Goal: Task Accomplishment & Management: Use online tool/utility

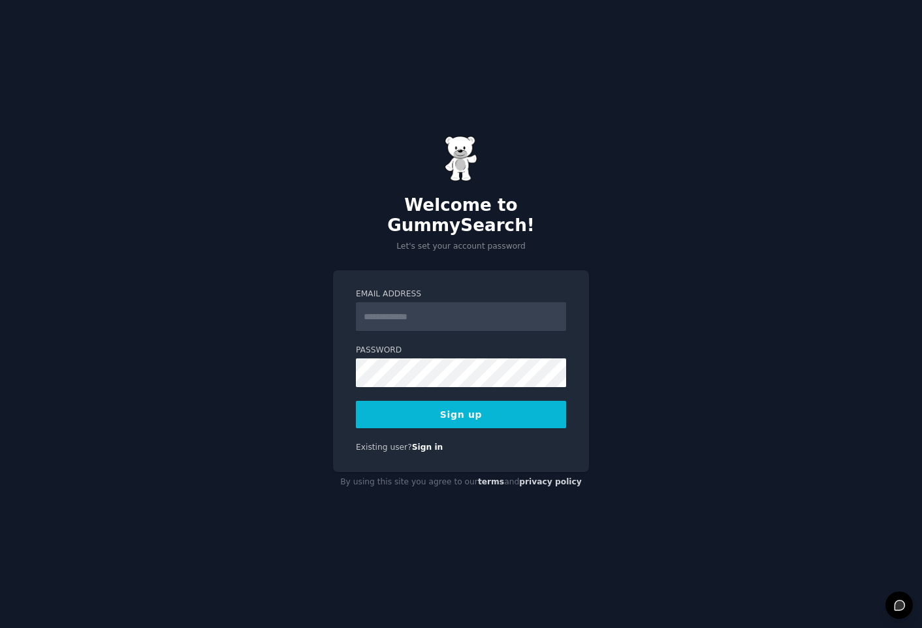
click at [438, 302] on input "Email Address" at bounding box center [461, 316] width 210 height 29
type input "**********"
click at [497, 412] on button "Sign up" at bounding box center [461, 414] width 210 height 27
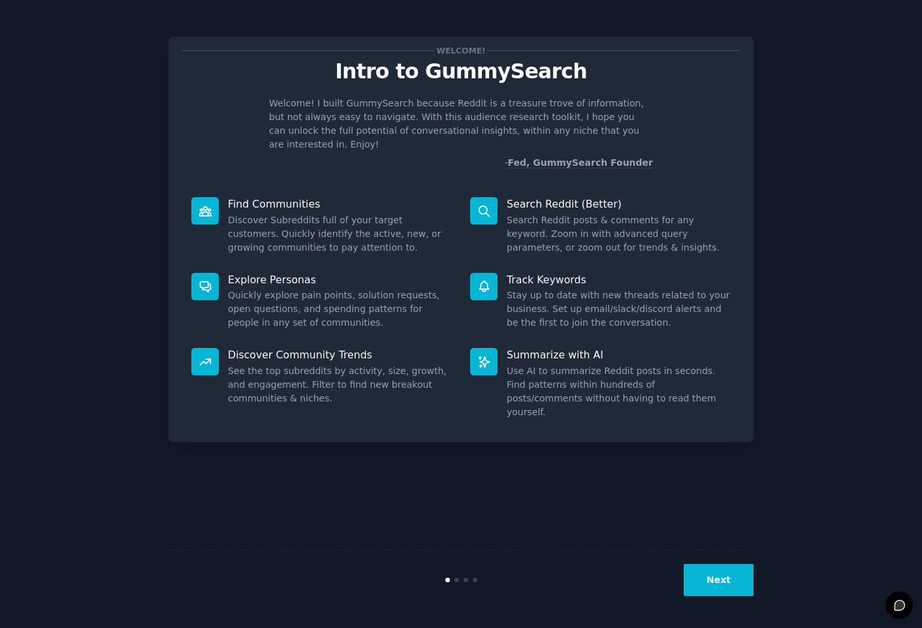
click at [682, 491] on div "Welcome! Intro to GummySearch Welcome! I built GummySearch because Reddit is a …" at bounding box center [460, 313] width 585 height 591
click at [714, 573] on button "Next" at bounding box center [718, 580] width 70 height 32
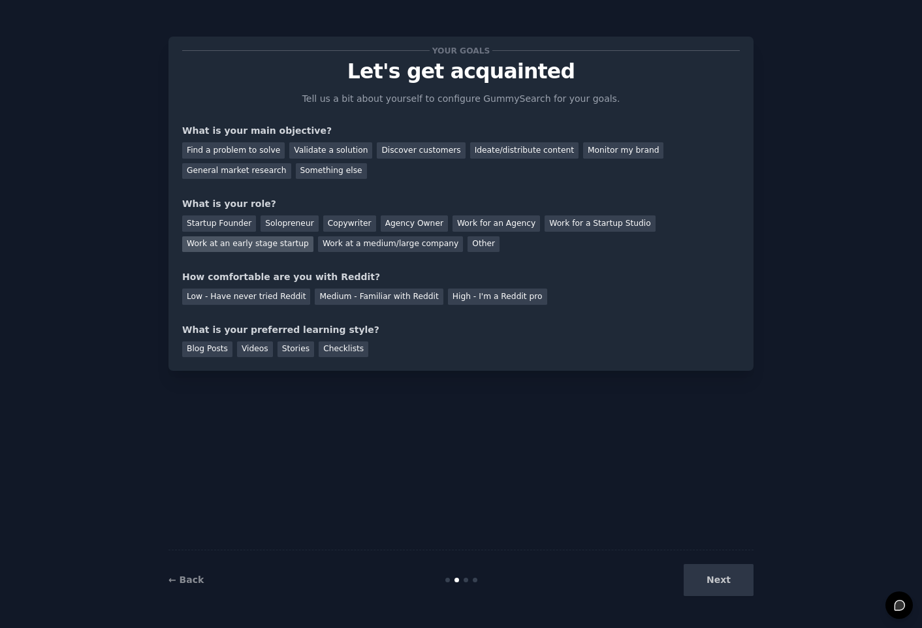
click at [240, 243] on div "Work at an early stage startup" at bounding box center [247, 244] width 131 height 16
click at [258, 167] on div "General market research" at bounding box center [236, 171] width 109 height 16
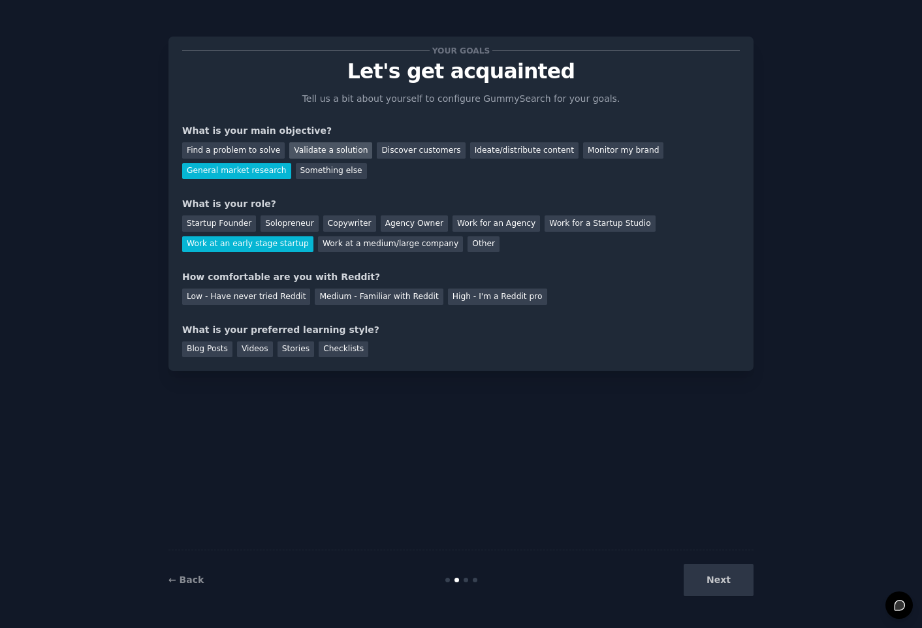
click at [289, 157] on div "Validate a solution" at bounding box center [330, 150] width 83 height 16
click at [477, 302] on div "High - I'm a Reddit pro" at bounding box center [497, 296] width 99 height 16
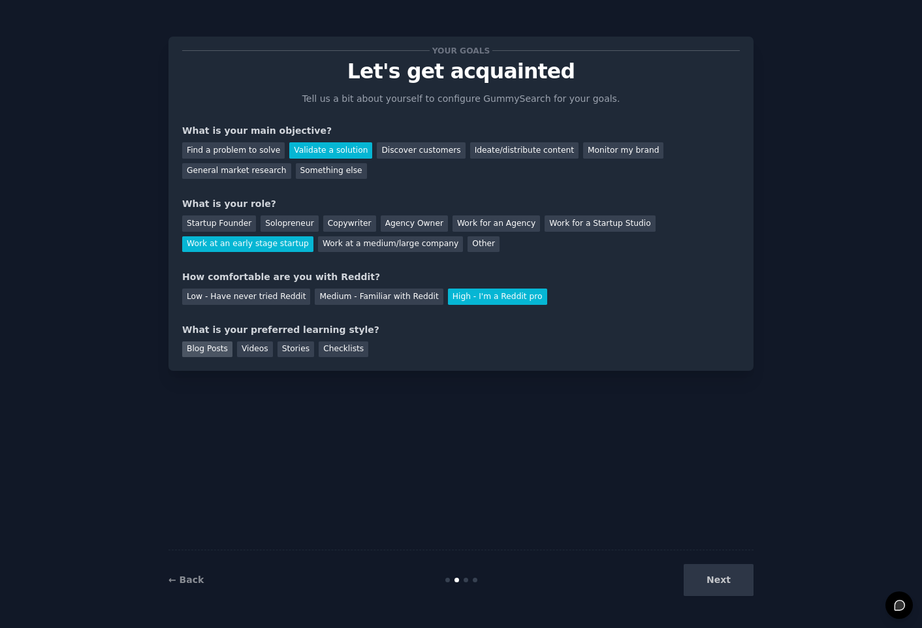
click at [217, 354] on div "Blog Posts" at bounding box center [207, 349] width 50 height 16
click at [721, 582] on button "Next" at bounding box center [718, 580] width 70 height 32
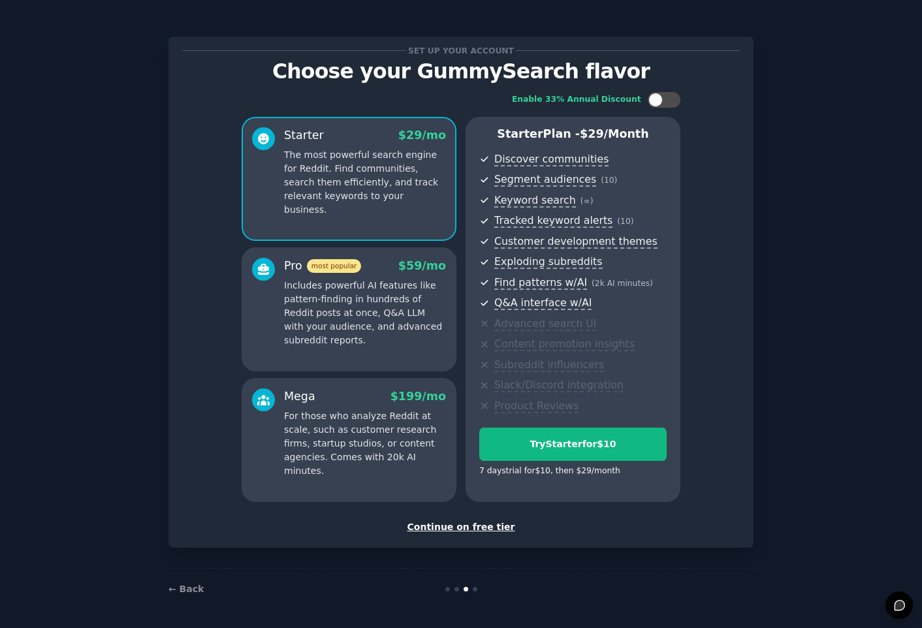
click at [474, 529] on div "Continue on free tier" at bounding box center [460, 527] width 557 height 14
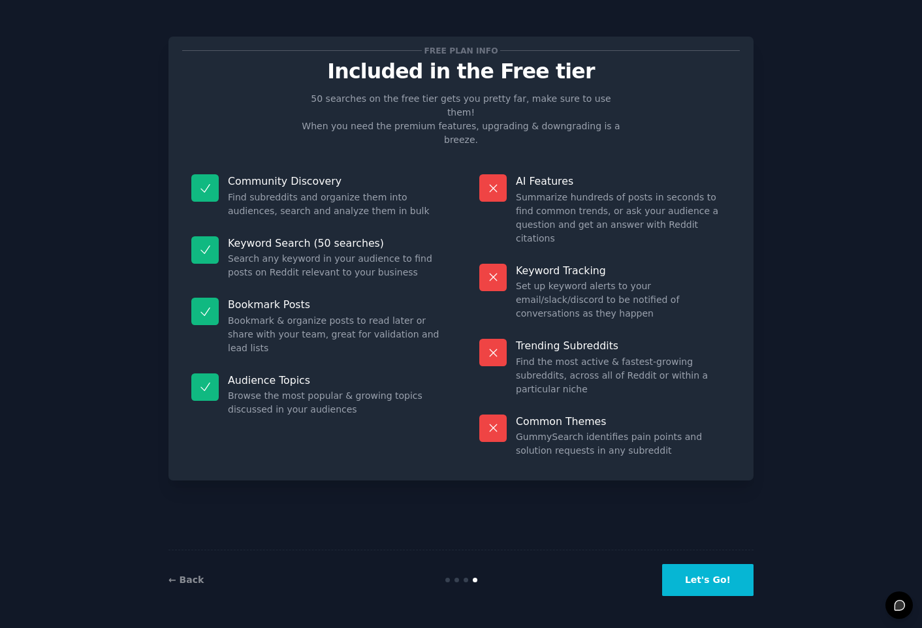
click at [698, 573] on button "Let's Go!" at bounding box center [707, 580] width 91 height 32
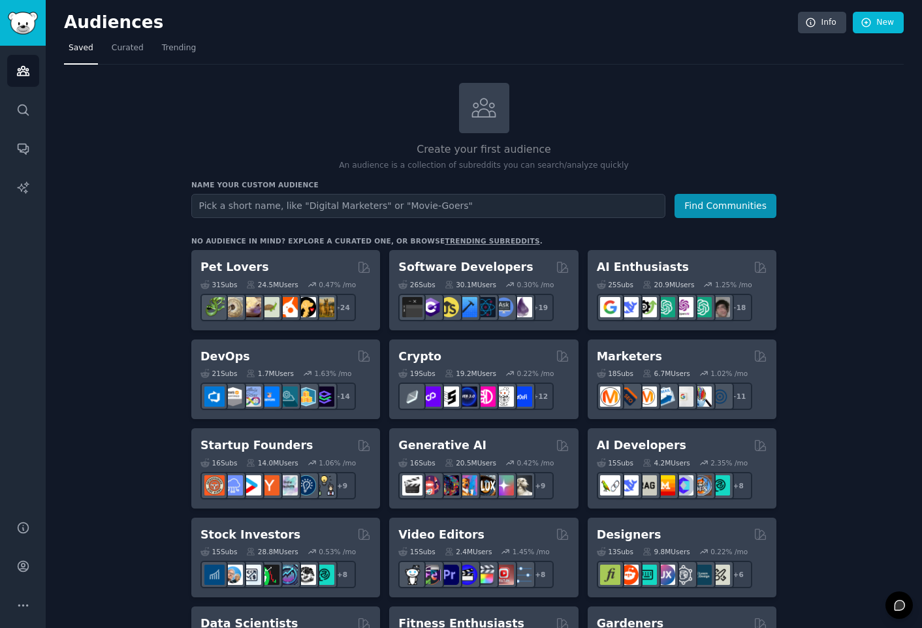
click at [237, 204] on input "text" at bounding box center [428, 206] width 474 height 24
click at [429, 200] on input "text" at bounding box center [428, 206] width 474 height 24
type input "Calbright"
click at [674, 194] on button "Find Communities" at bounding box center [725, 206] width 102 height 24
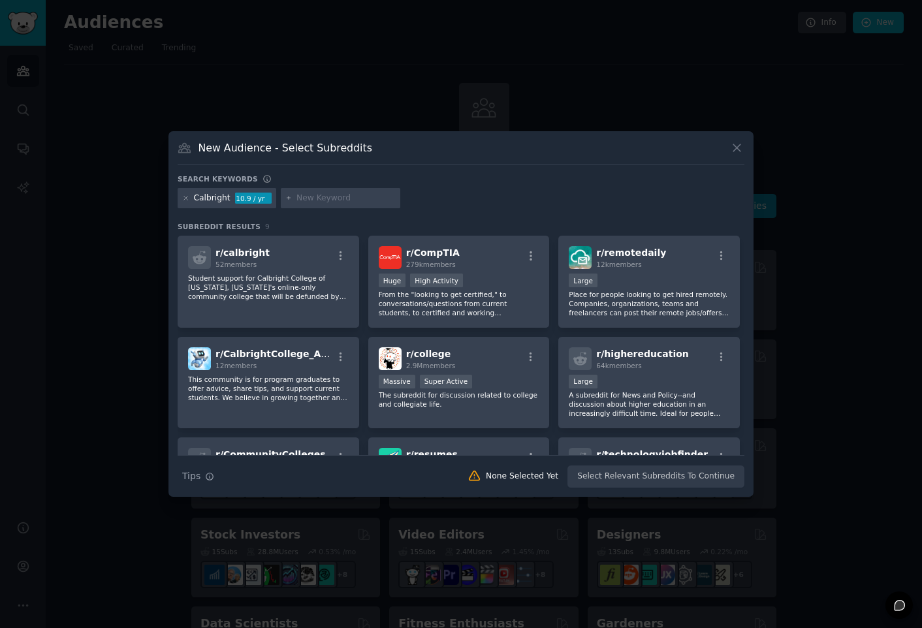
click at [301, 197] on input "text" at bounding box center [345, 199] width 99 height 12
type input "calbright"
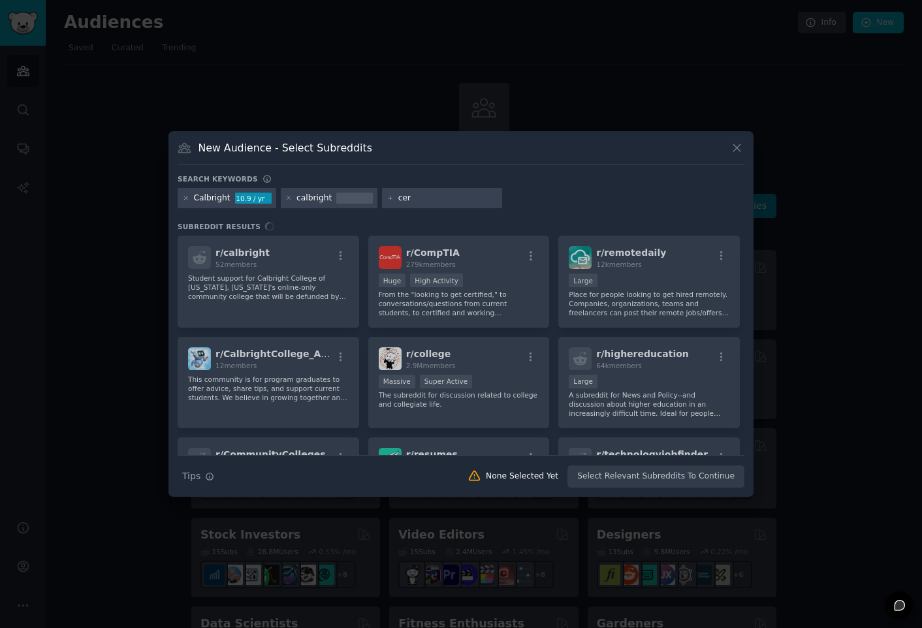
type input "cert"
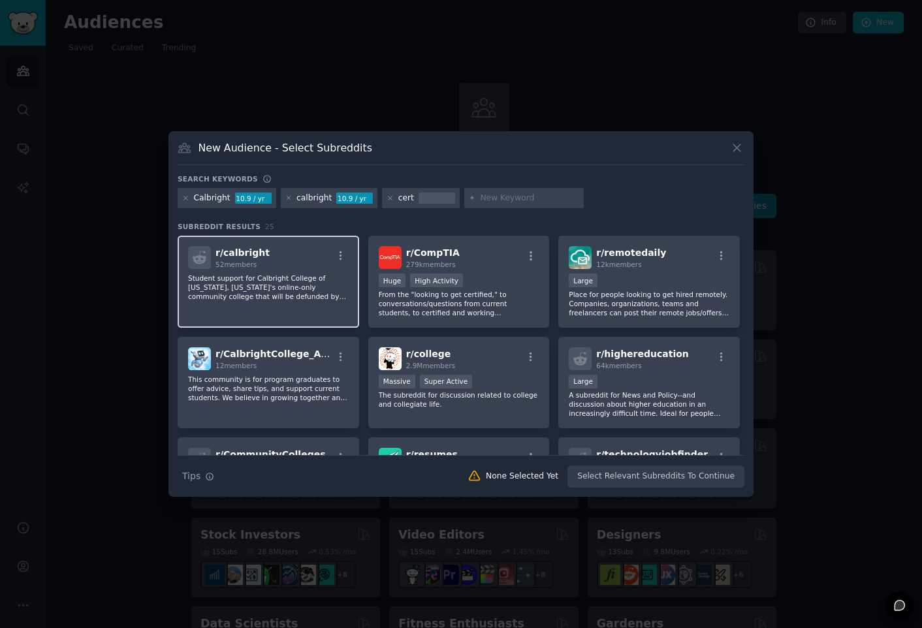
click at [302, 268] on div "r/ calbright 52 members" at bounding box center [268, 257] width 161 height 23
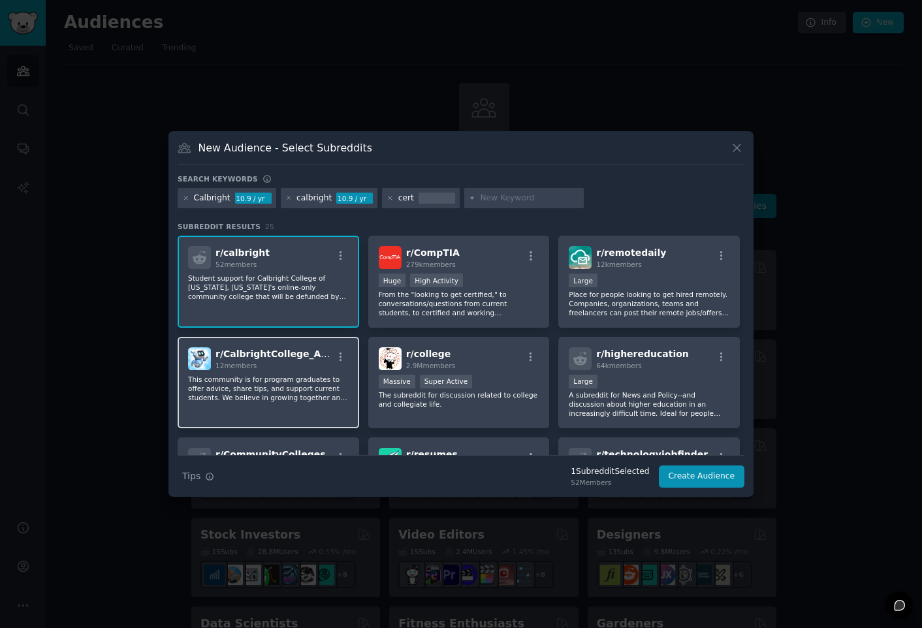
click at [328, 388] on p "This community is for program graduates to offer advice, share tips, and suppor…" at bounding box center [268, 388] width 161 height 27
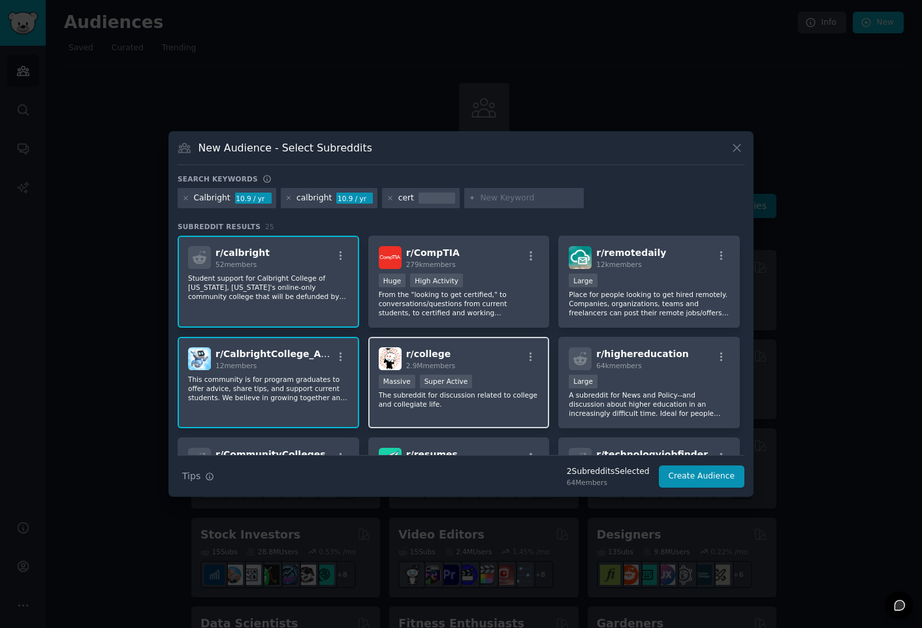
click at [453, 362] on span "2.9M members" at bounding box center [431, 366] width 50 height 8
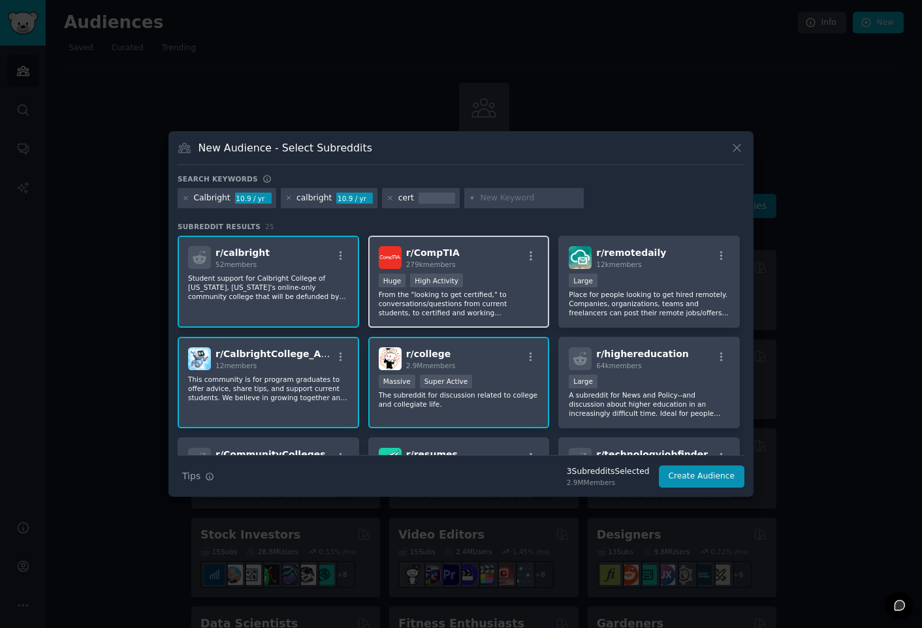
click at [462, 303] on p "From the "looking to get certified," to conversations/questions from current st…" at bounding box center [459, 303] width 161 height 27
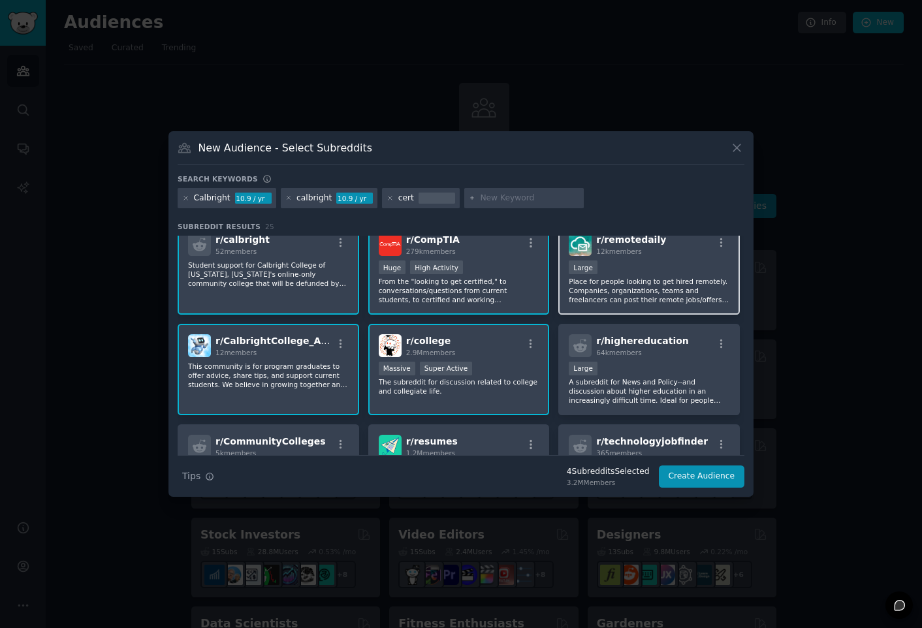
scroll to position [14, 0]
click at [632, 281] on p "Place for people looking to get hired remotely. Companies, organizations, teams…" at bounding box center [648, 289] width 161 height 27
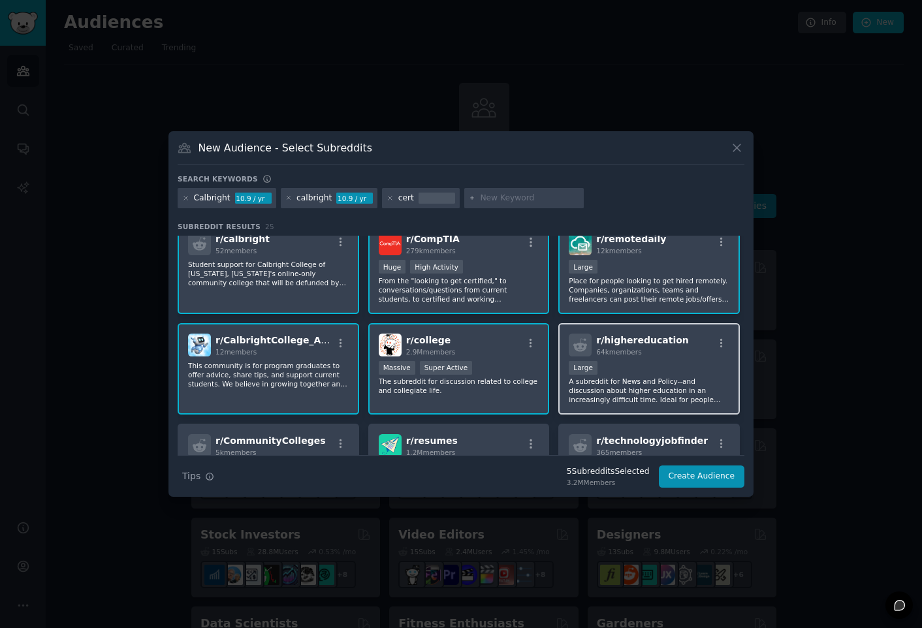
click at [635, 371] on div "Large" at bounding box center [648, 369] width 161 height 16
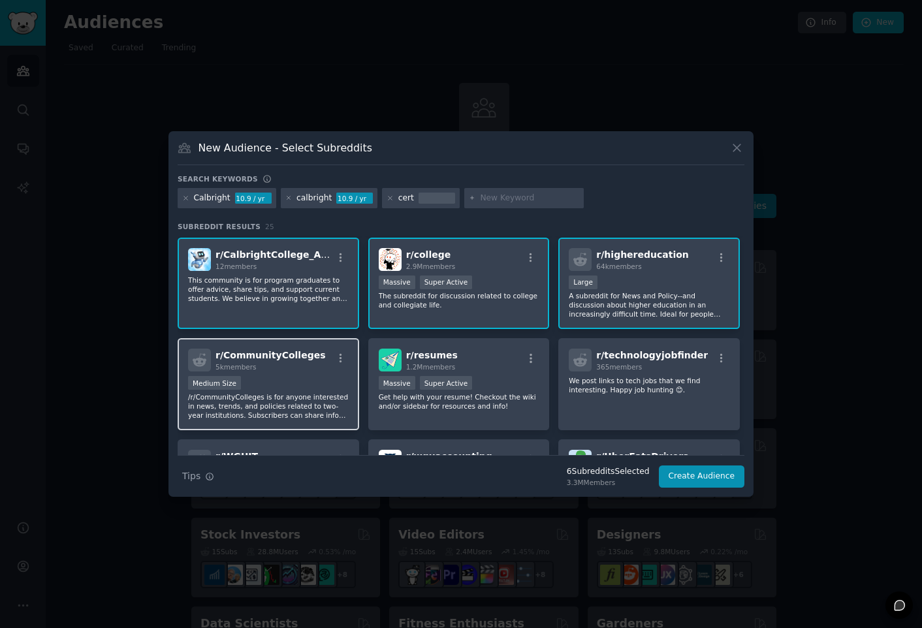
scroll to position [110, 0]
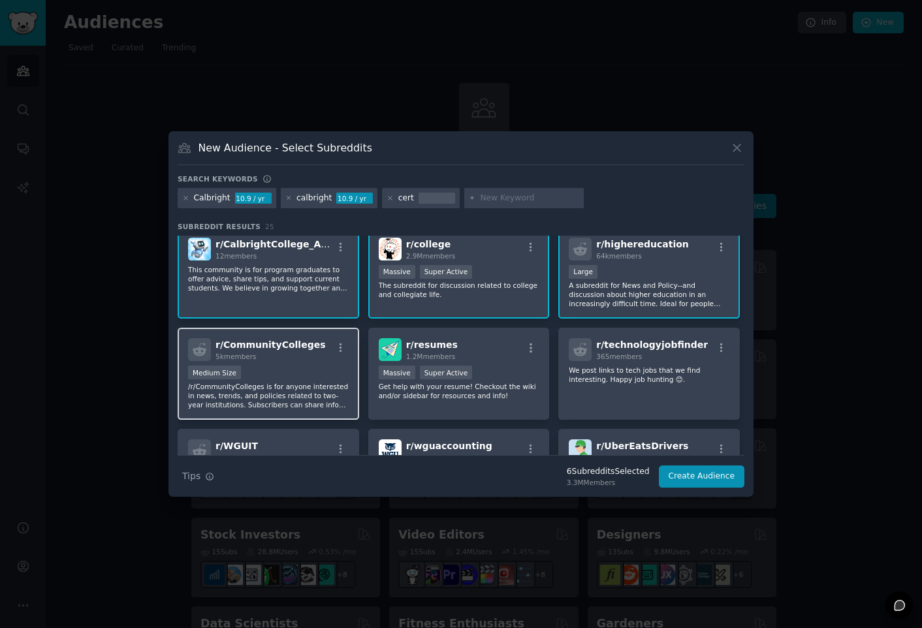
click at [296, 397] on p "/r/CommunityColleges is for anyone interested in news, trends, and policies rel…" at bounding box center [268, 395] width 161 height 27
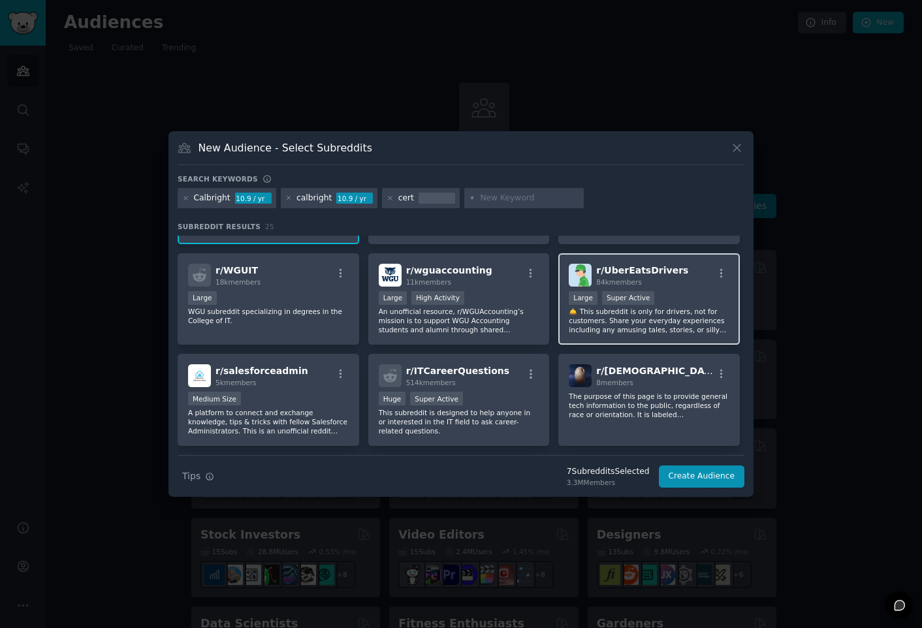
scroll to position [286, 0]
click at [689, 477] on button "Create Audience" at bounding box center [702, 476] width 86 height 22
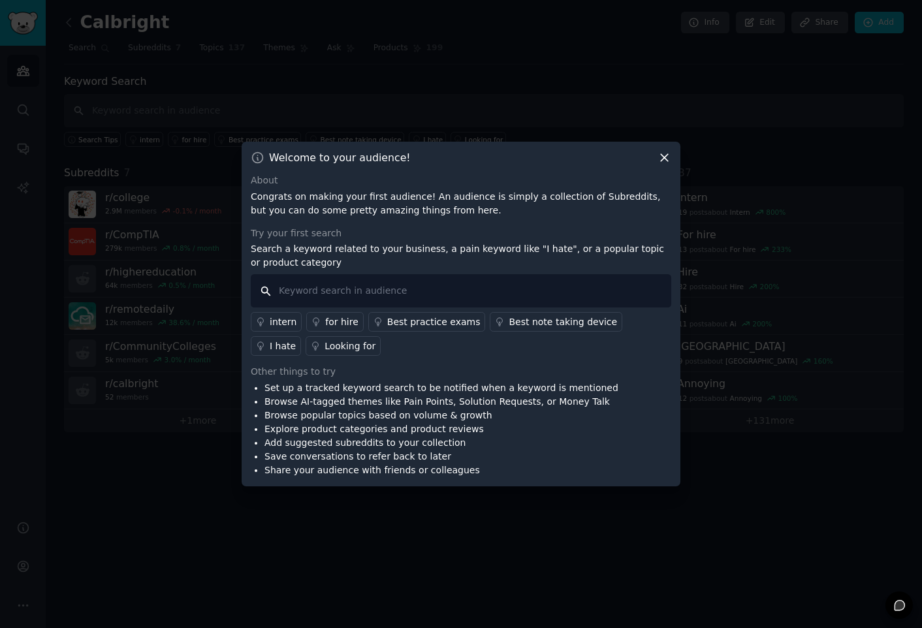
click at [531, 289] on input "text" at bounding box center [461, 290] width 420 height 33
type input "calbright"
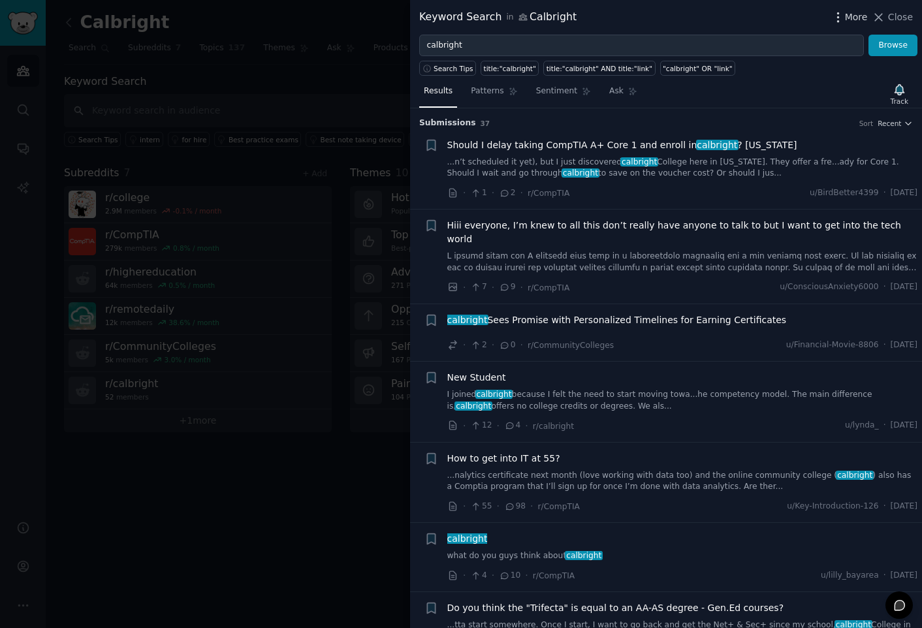
click at [839, 19] on icon "button" at bounding box center [838, 17] width 14 height 14
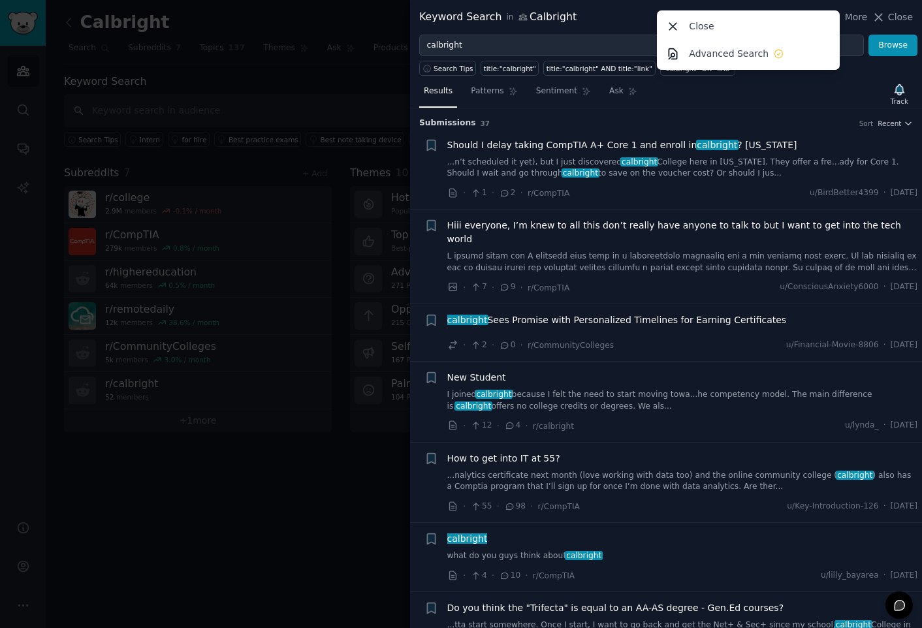
click at [839, 18] on div "Close Advanced Search" at bounding box center [748, 39] width 183 height 59
click at [572, 112] on div "Submission s 37 Sort Recent" at bounding box center [665, 118] width 493 height 21
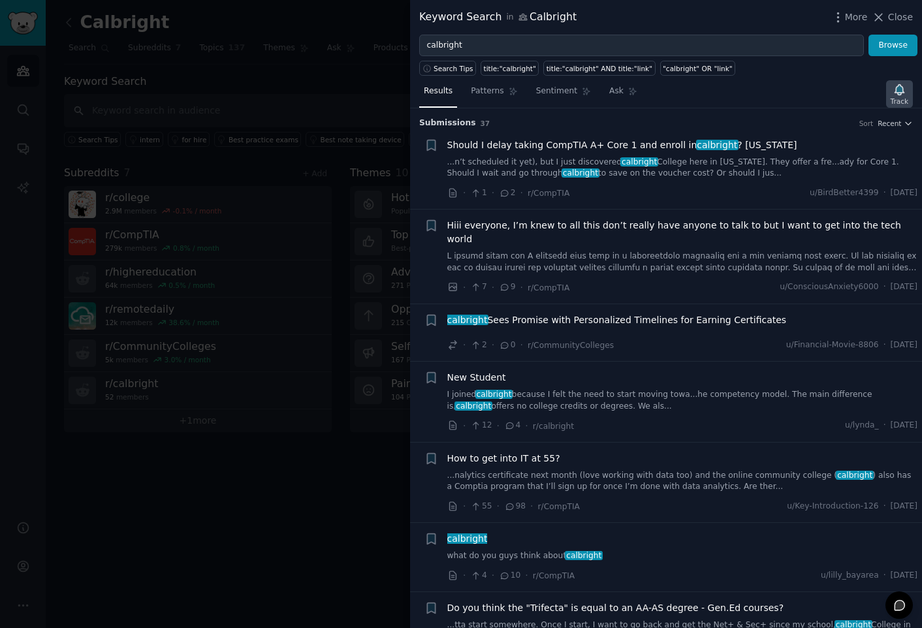
click at [898, 98] on div "Track" at bounding box center [899, 101] width 18 height 9
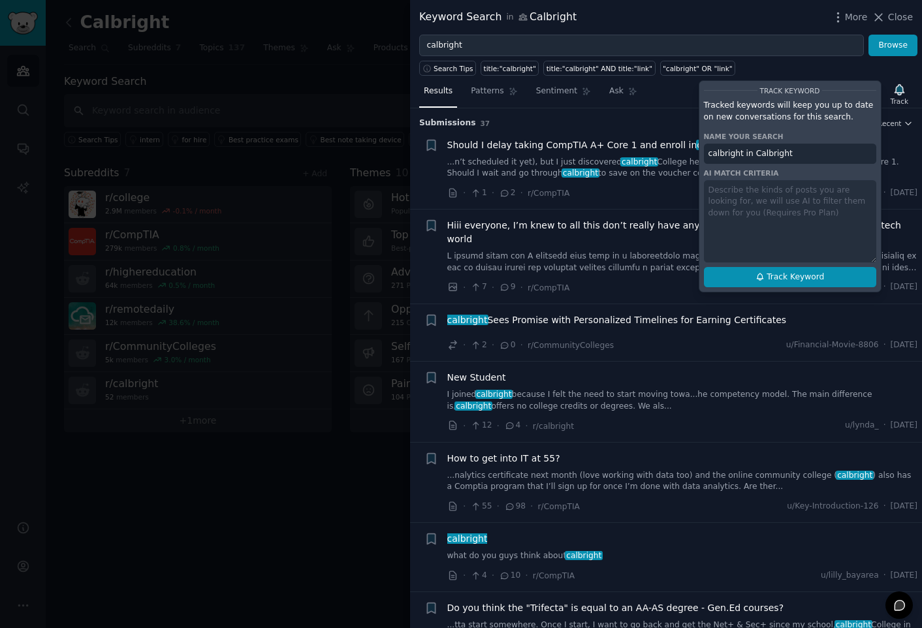
click at [790, 279] on span "Track Keyword" at bounding box center [794, 278] width 57 height 12
type input "calbright in Calbright"
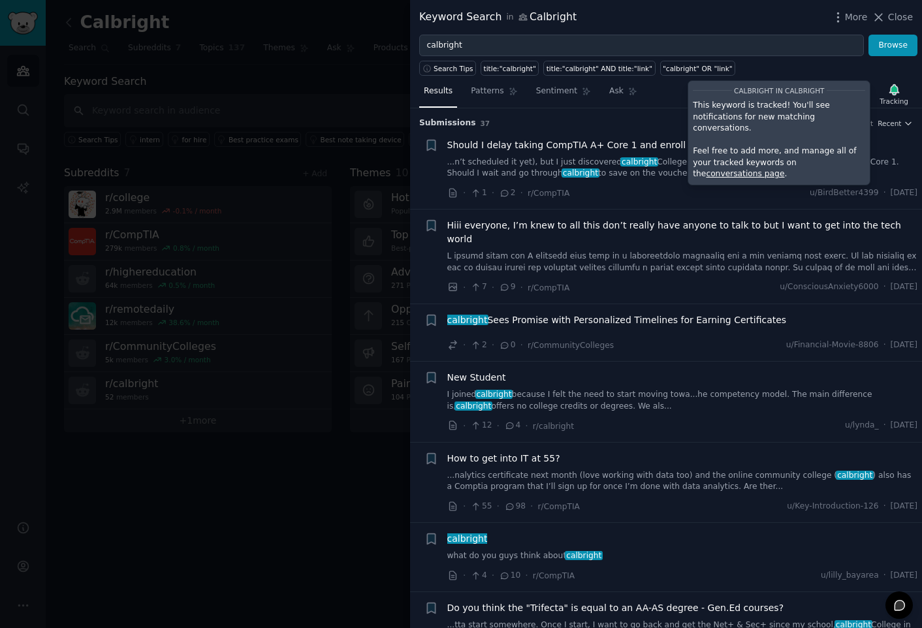
click at [830, 70] on div "Search Tips title:"calbright" title:"calbright" AND title:"link" "calbright" OR…" at bounding box center [666, 66] width 512 height 20
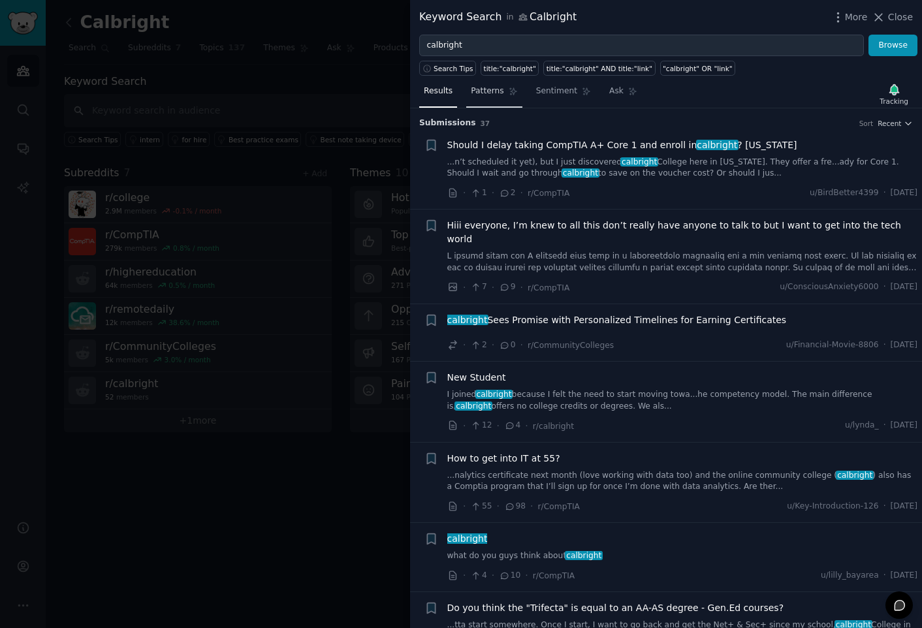
click at [501, 86] on span "Patterns" at bounding box center [487, 91] width 33 height 12
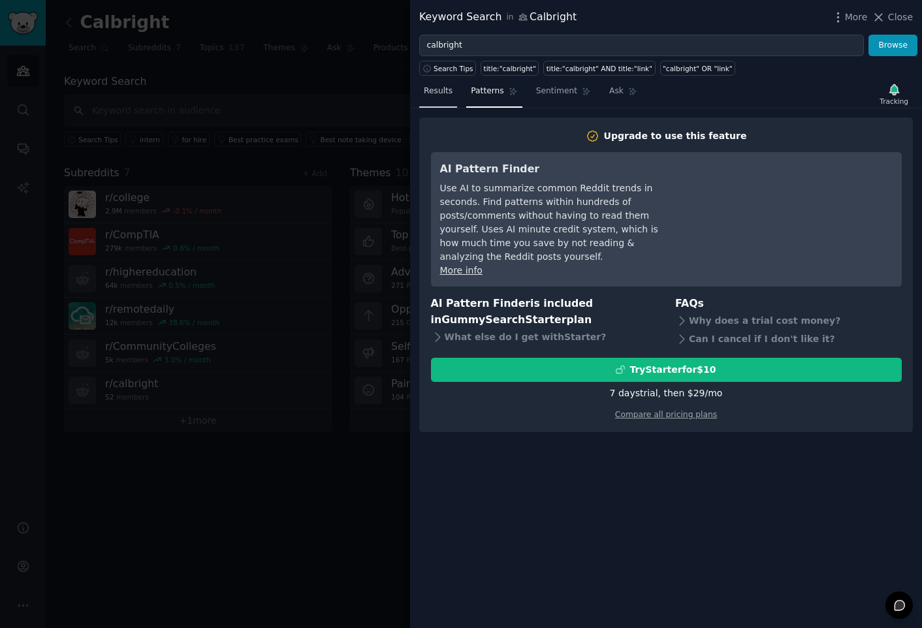
click at [451, 88] on span "Results" at bounding box center [438, 91] width 29 height 12
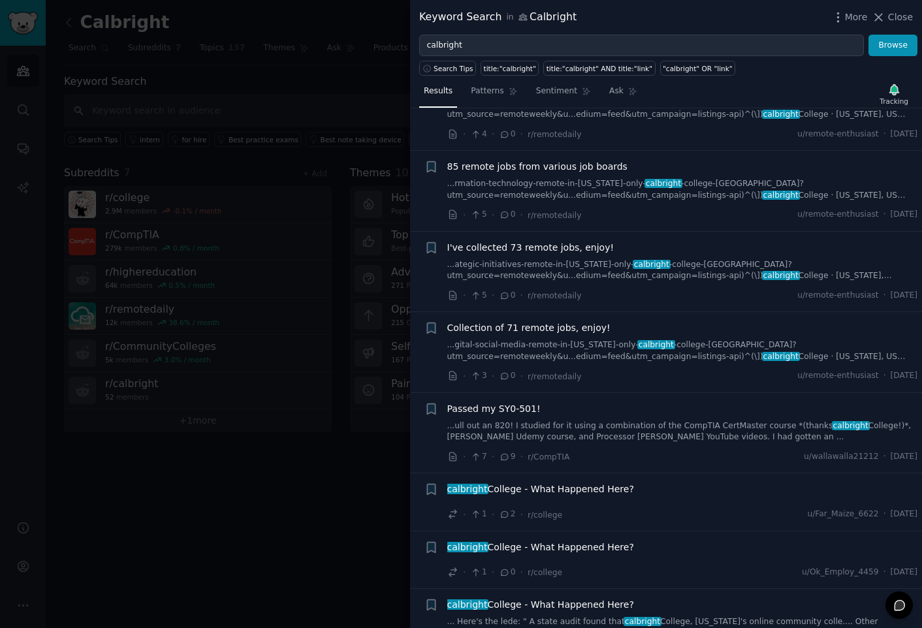
scroll to position [2324, 0]
